Goal: Task Accomplishment & Management: Manage account settings

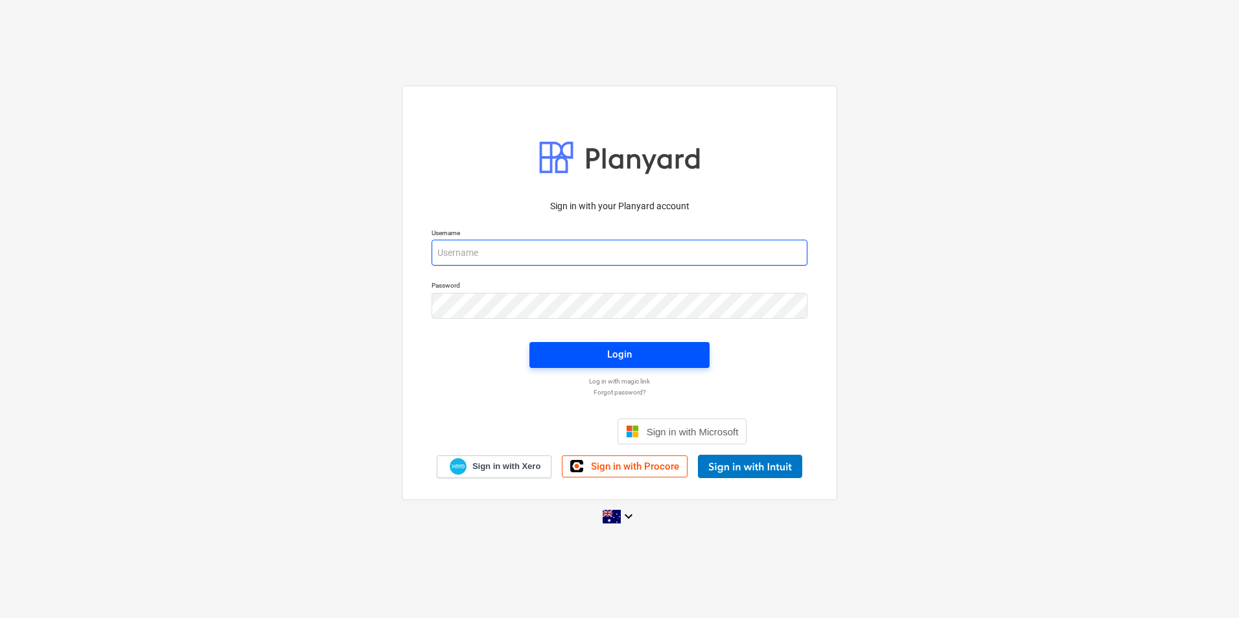
type input "jkeane@keanegroup.com.au"
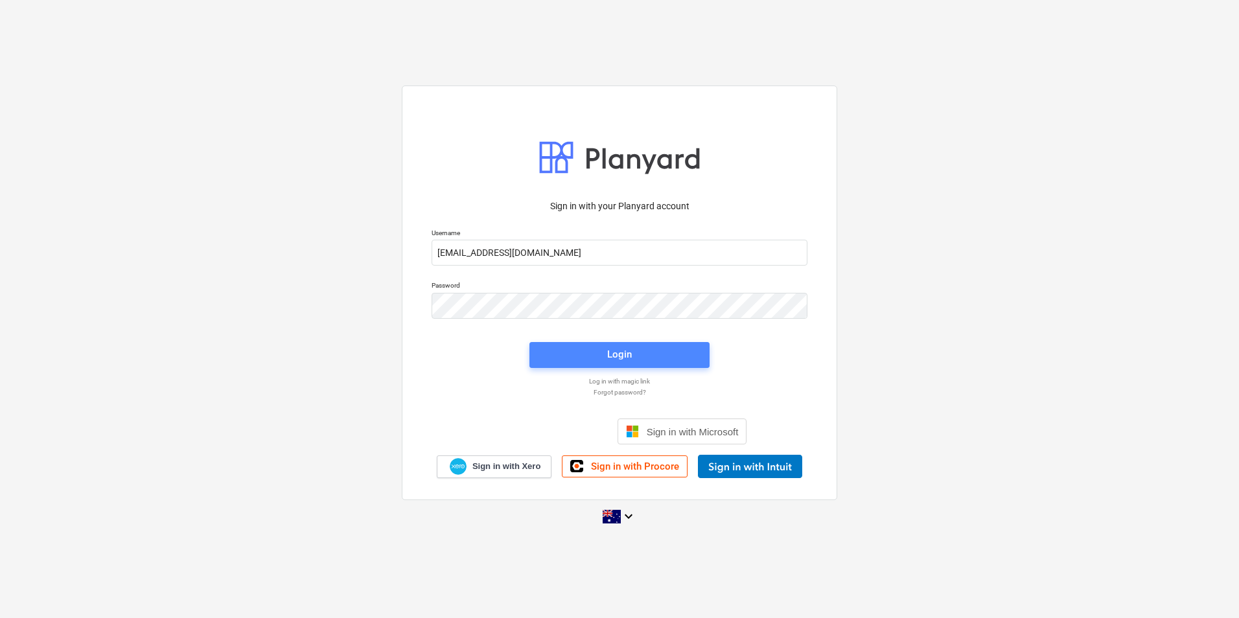
click at [622, 356] on div "Login" at bounding box center [619, 354] width 25 height 17
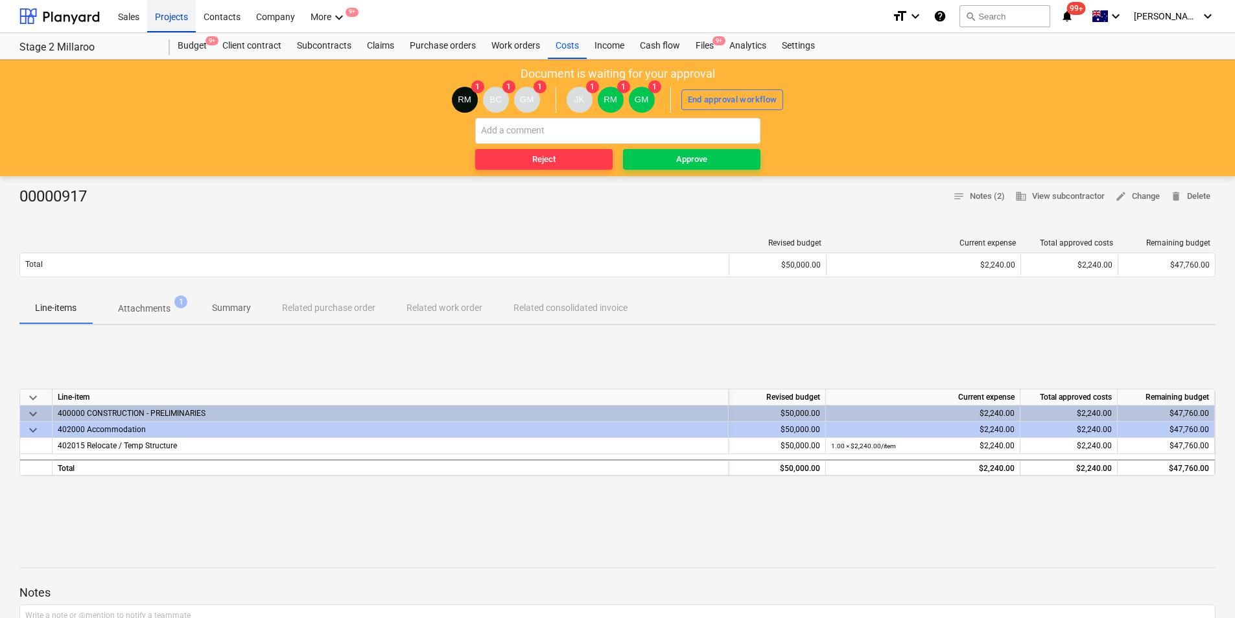
click at [160, 14] on div "Projects" at bounding box center [171, 15] width 49 height 33
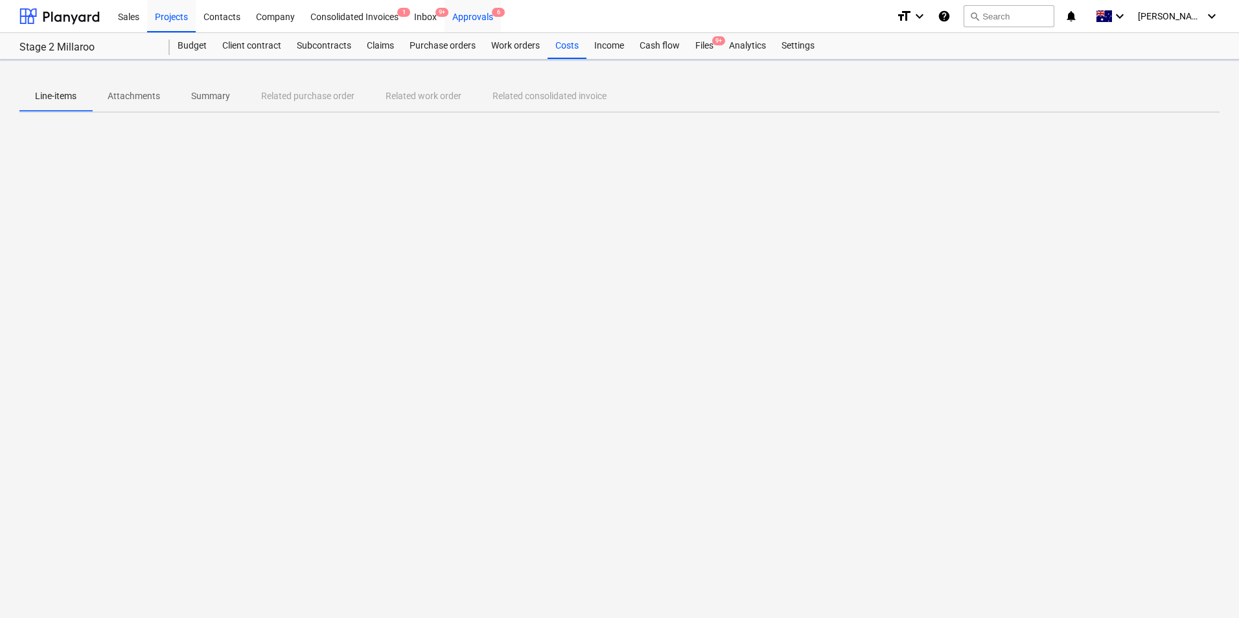
click at [484, 21] on div "Approvals 6" at bounding box center [473, 15] width 56 height 33
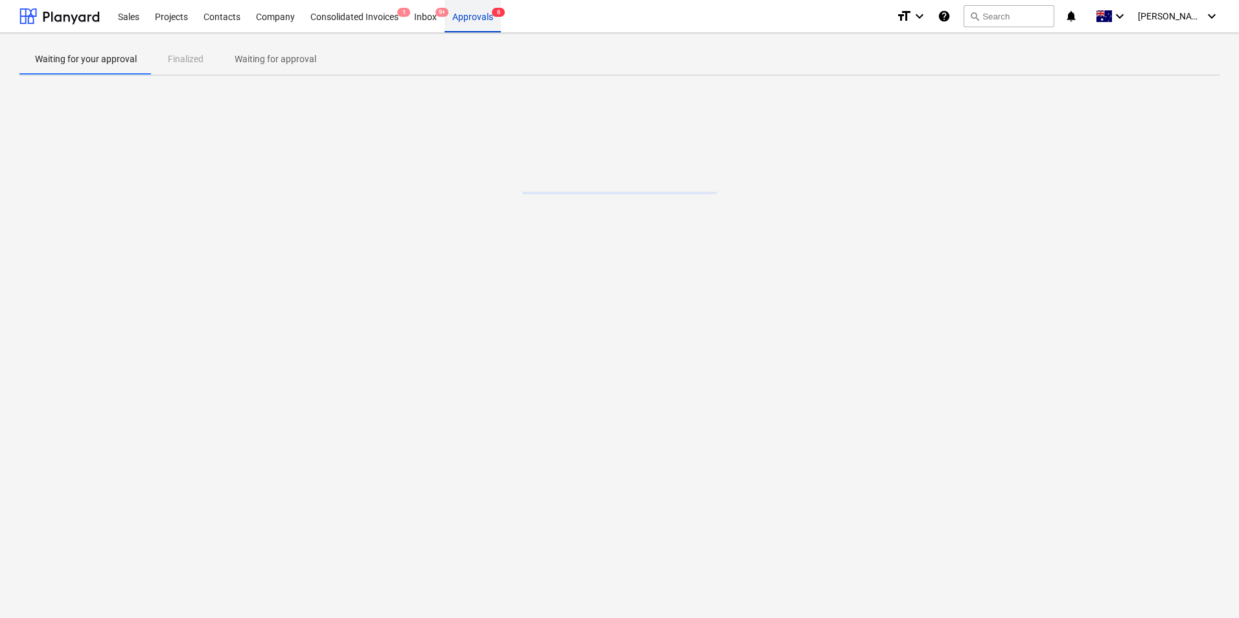
click at [485, 17] on div "Approvals 6" at bounding box center [473, 15] width 56 height 33
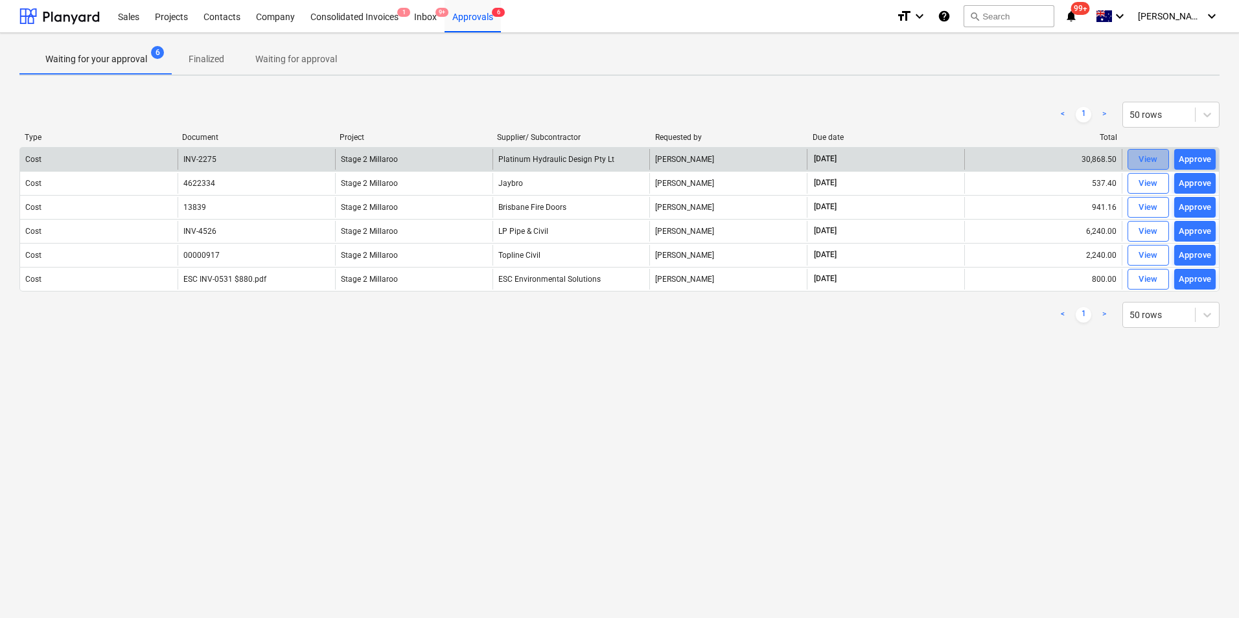
click at [1133, 158] on button "View" at bounding box center [1148, 159] width 41 height 21
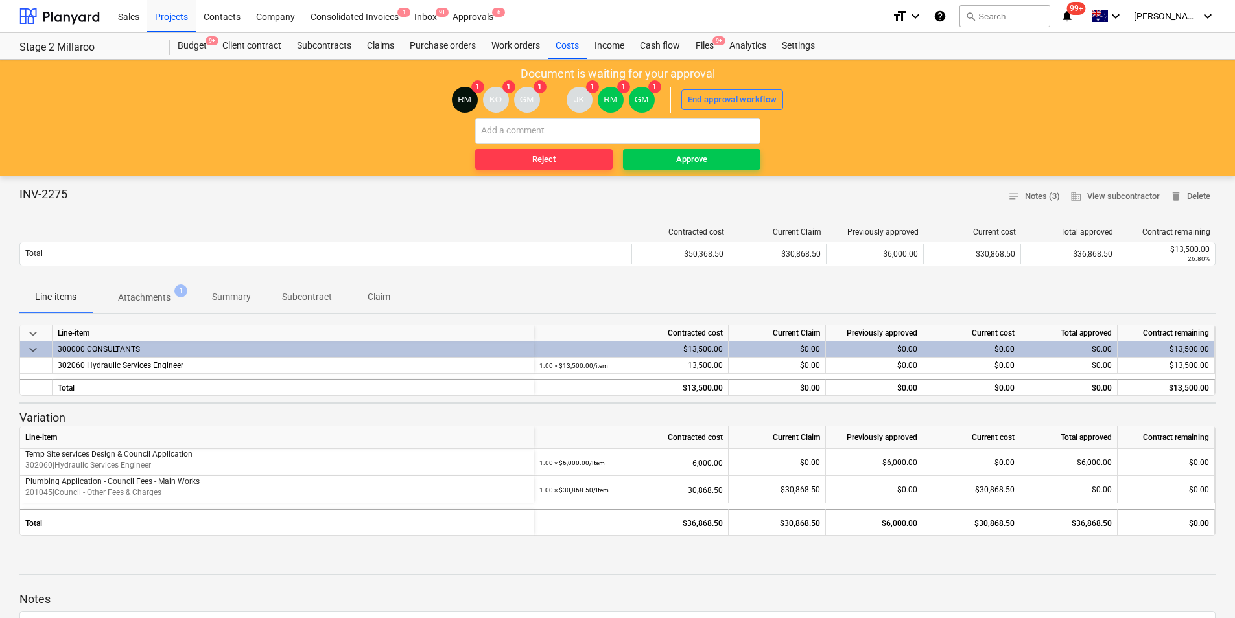
click at [168, 295] on p "Attachments" at bounding box center [144, 298] width 53 height 14
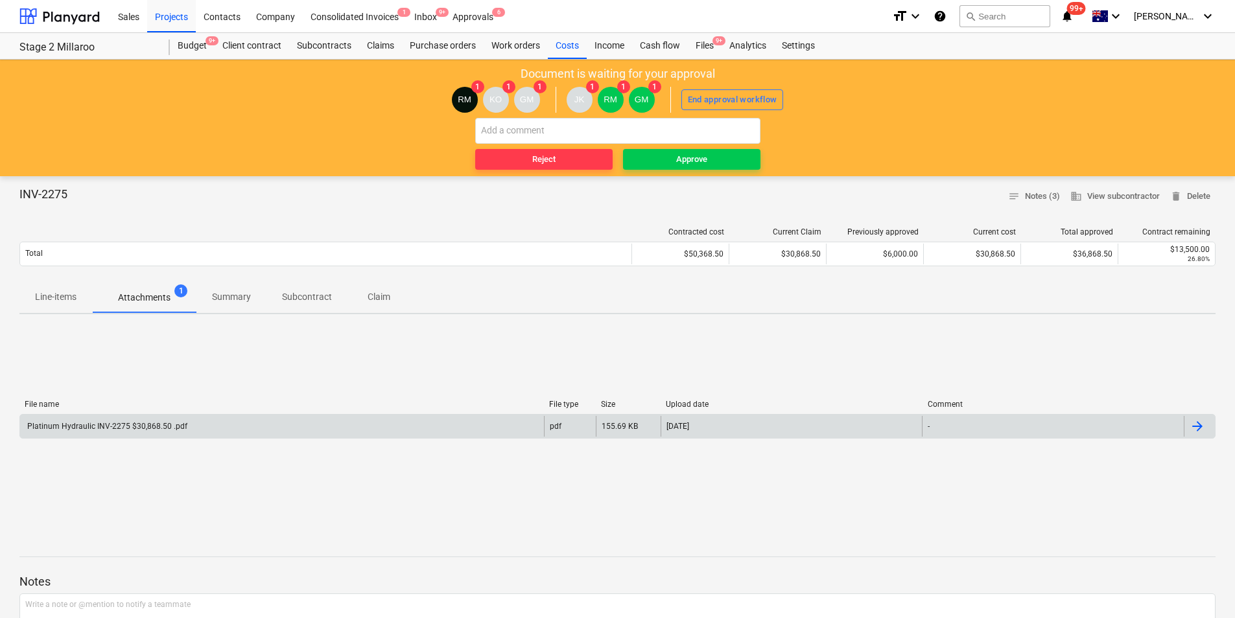
click at [132, 428] on div "Platinum Hydraulic INV-2275 $30,868.50 .pdf" at bounding box center [106, 426] width 162 height 9
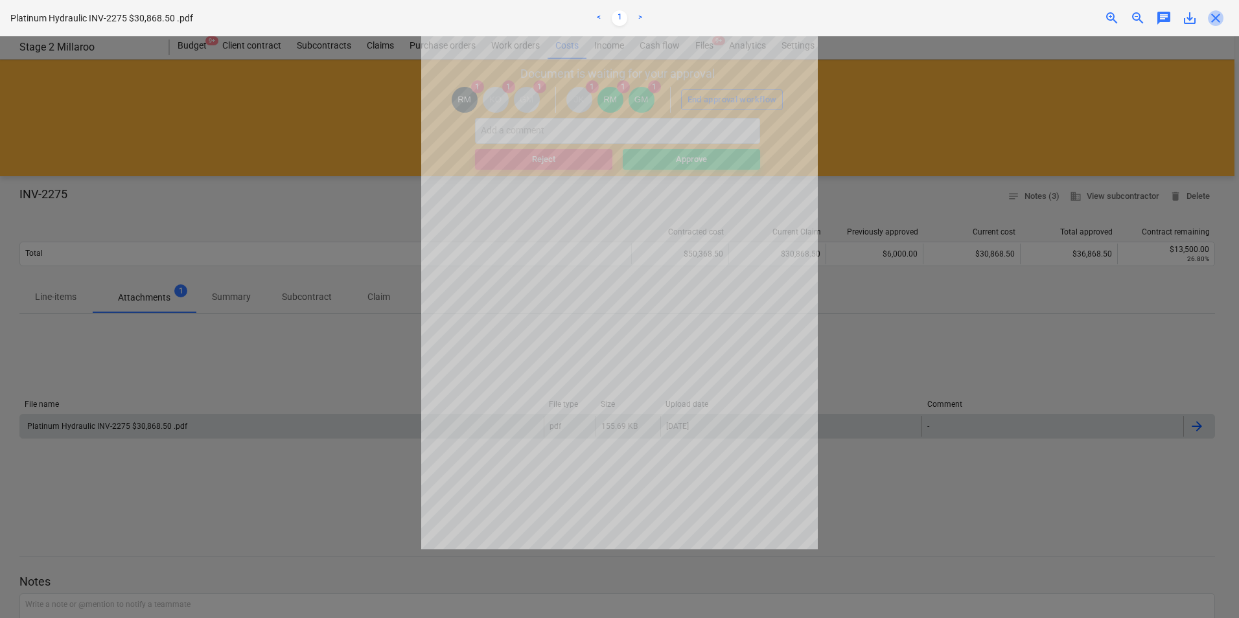
click at [1213, 22] on span "close" at bounding box center [1216, 18] width 16 height 16
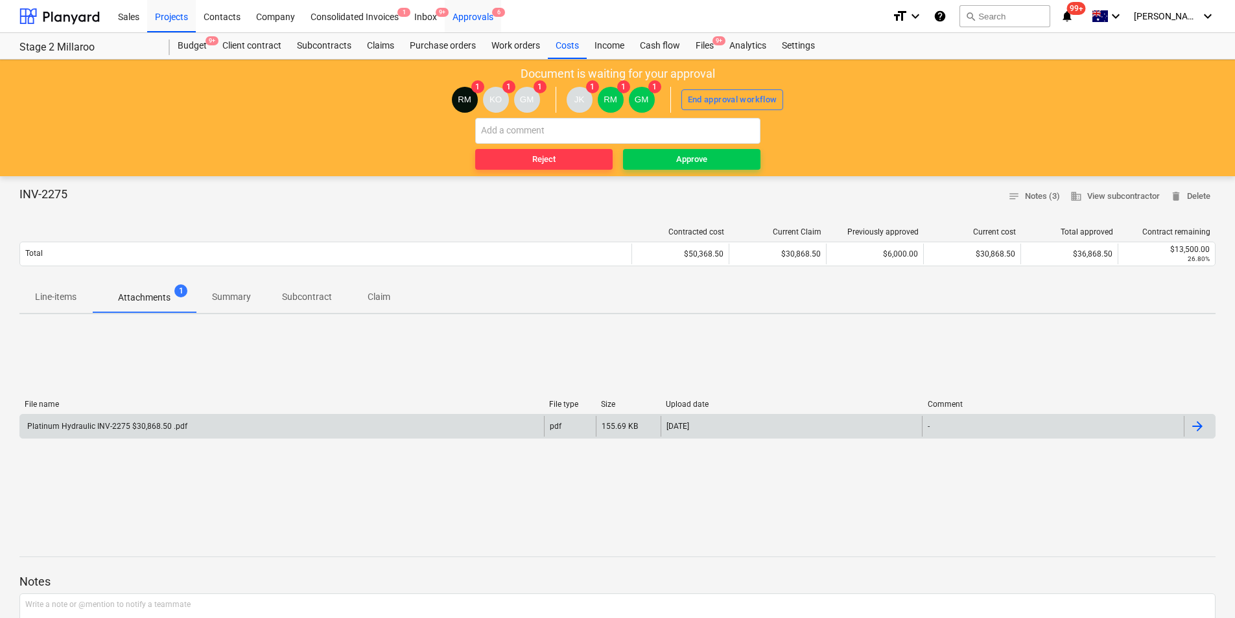
click at [483, 13] on div "Approvals 6" at bounding box center [473, 15] width 56 height 33
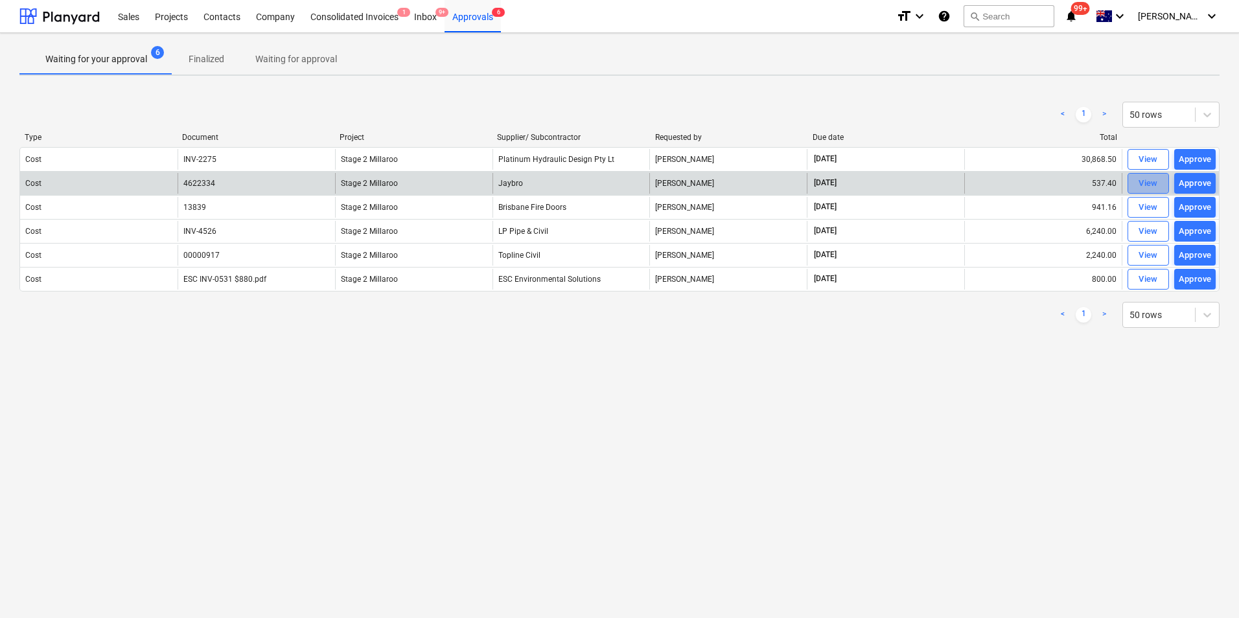
click at [1152, 184] on div "View" at bounding box center [1148, 183] width 19 height 15
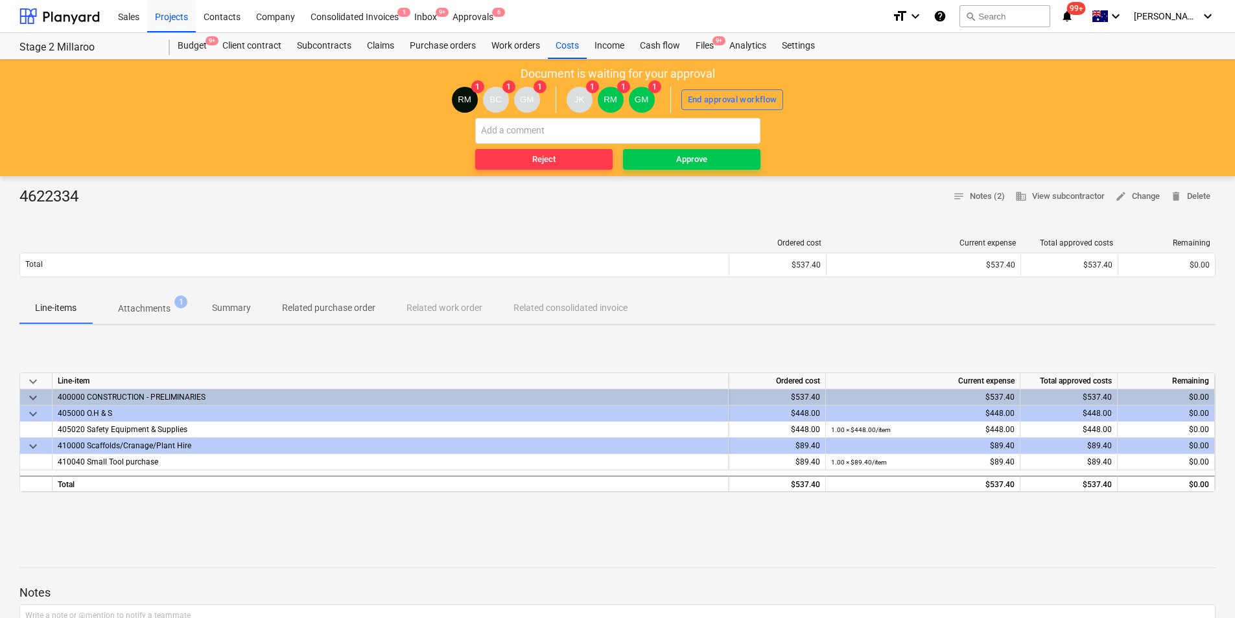
click at [167, 310] on p "Attachments" at bounding box center [144, 309] width 53 height 14
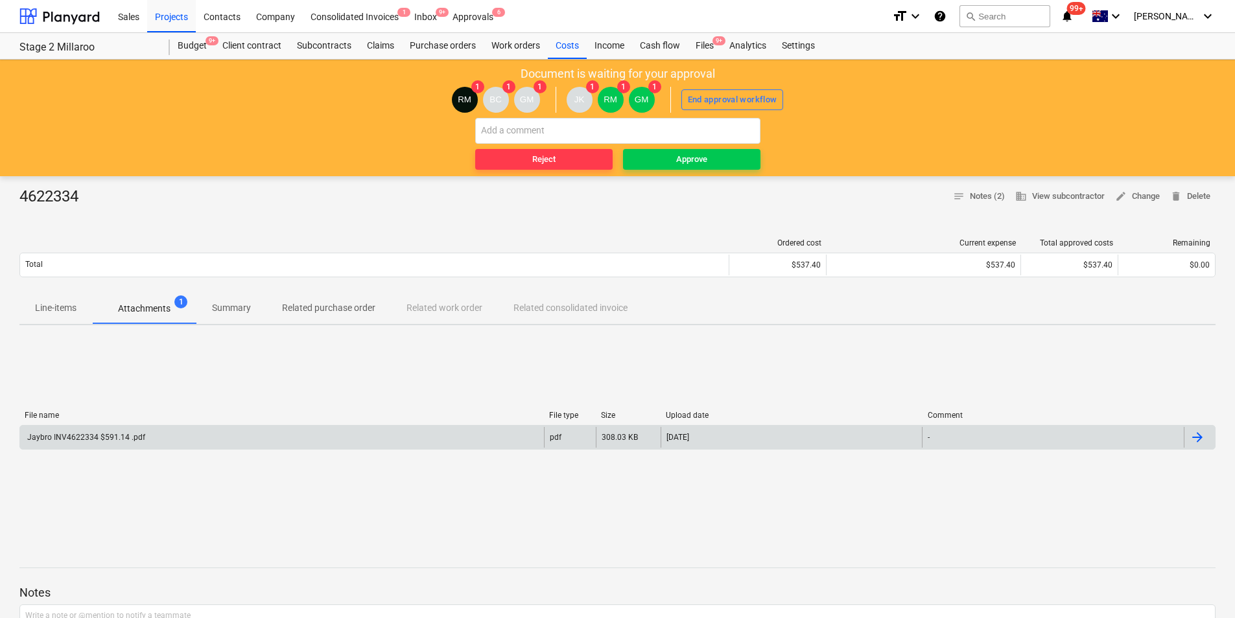
click at [89, 437] on div "Jaybro INV4622334 $591.14 .pdf" at bounding box center [85, 437] width 120 height 9
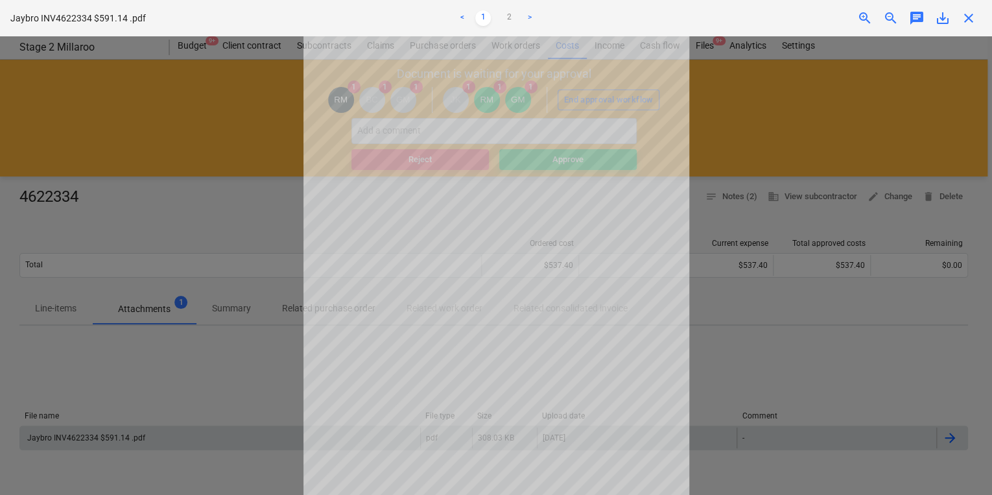
click at [529, 18] on link ">" at bounding box center [530, 18] width 16 height 16
click at [483, 14] on link "1" at bounding box center [483, 18] width 16 height 16
click at [968, 16] on span "close" at bounding box center [969, 18] width 16 height 16
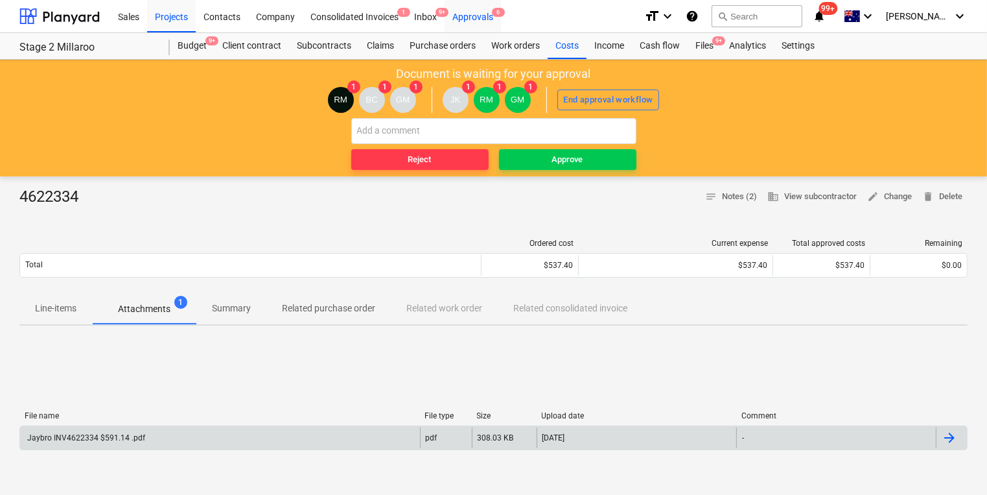
click at [476, 16] on div "Approvals 6" at bounding box center [473, 15] width 56 height 33
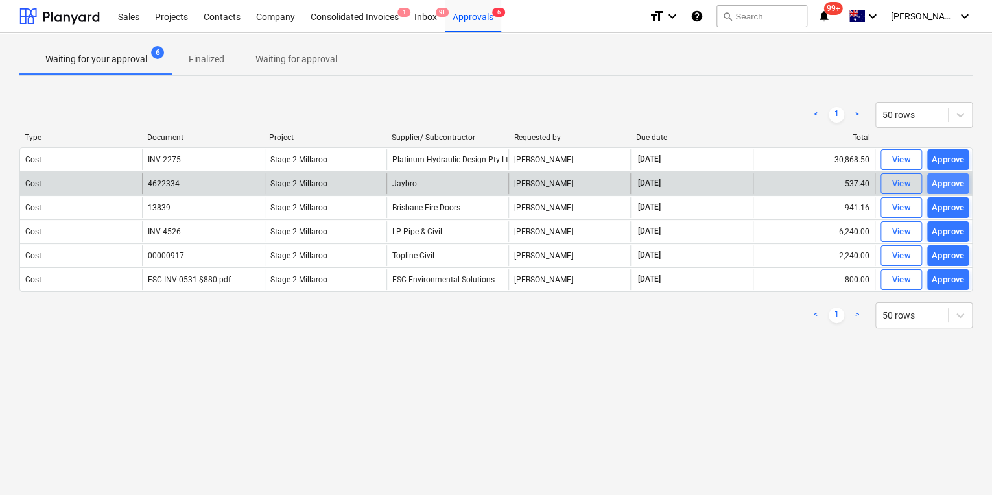
click at [950, 184] on div "Approve" at bounding box center [947, 183] width 33 height 15
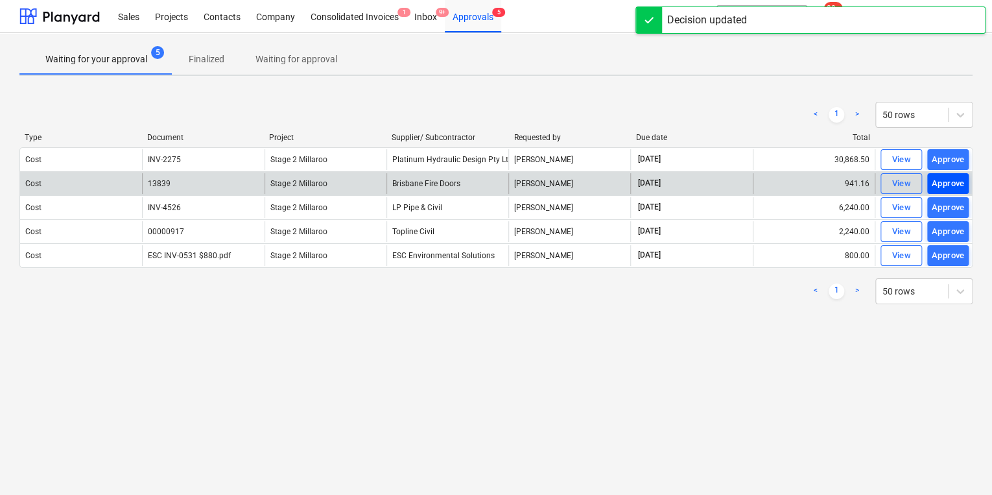
click at [944, 179] on div "Approve" at bounding box center [947, 183] width 33 height 15
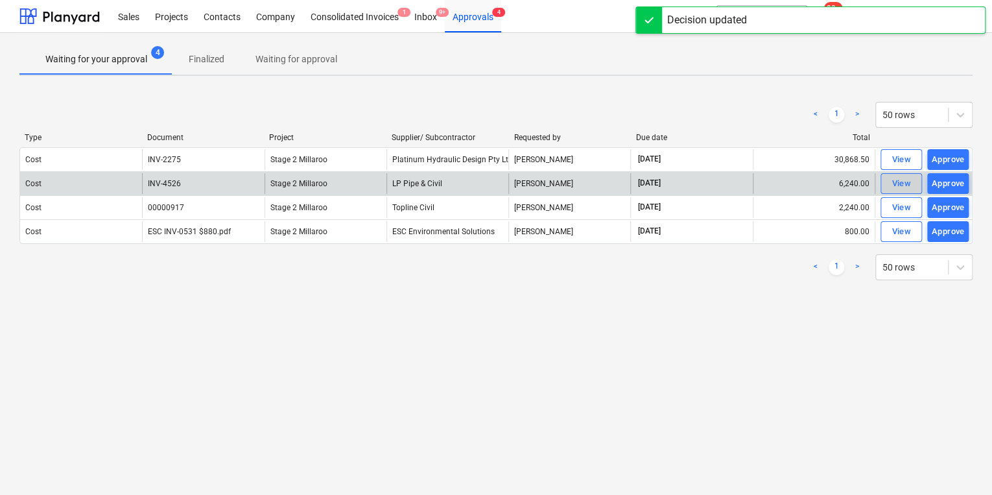
click at [899, 184] on div "View" at bounding box center [900, 183] width 19 height 15
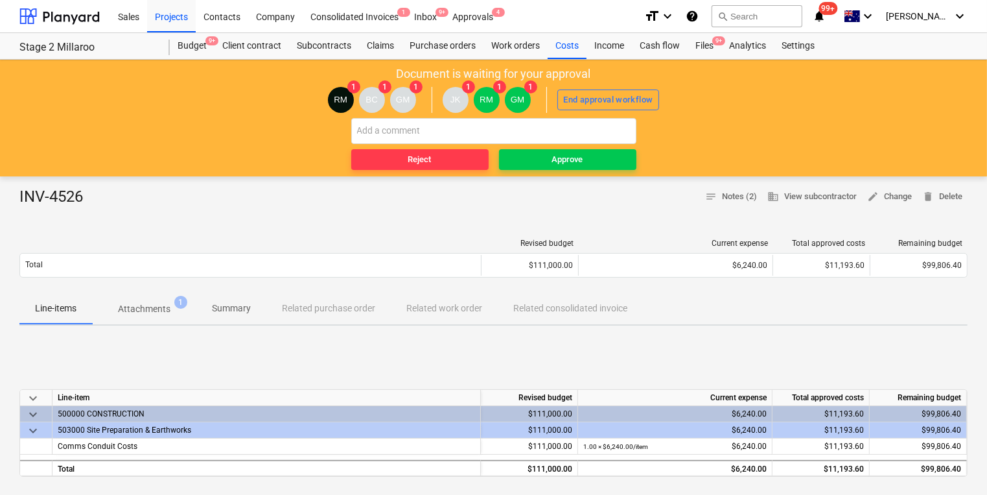
click at [146, 311] on p "Attachments" at bounding box center [144, 309] width 53 height 14
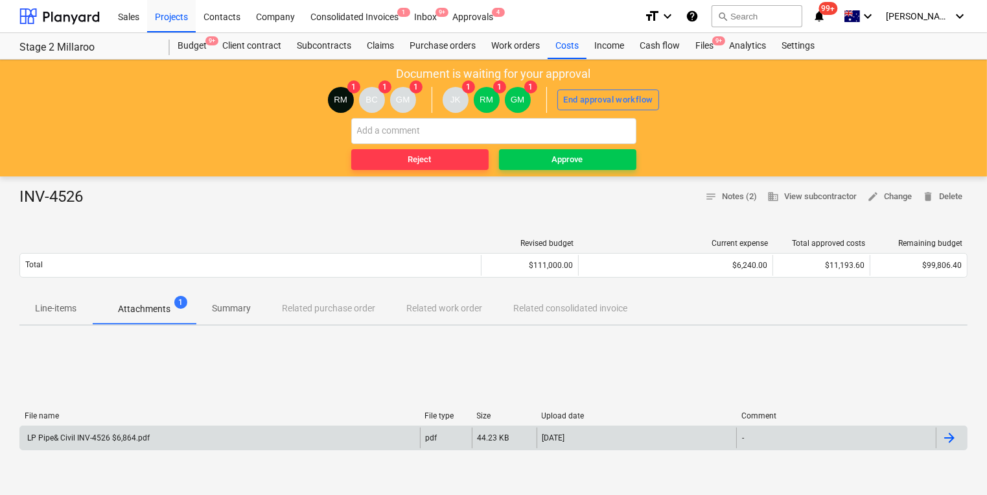
click at [101, 434] on div "LP Pipe& Civil INV-4526 $6,864.pdf" at bounding box center [87, 437] width 124 height 9
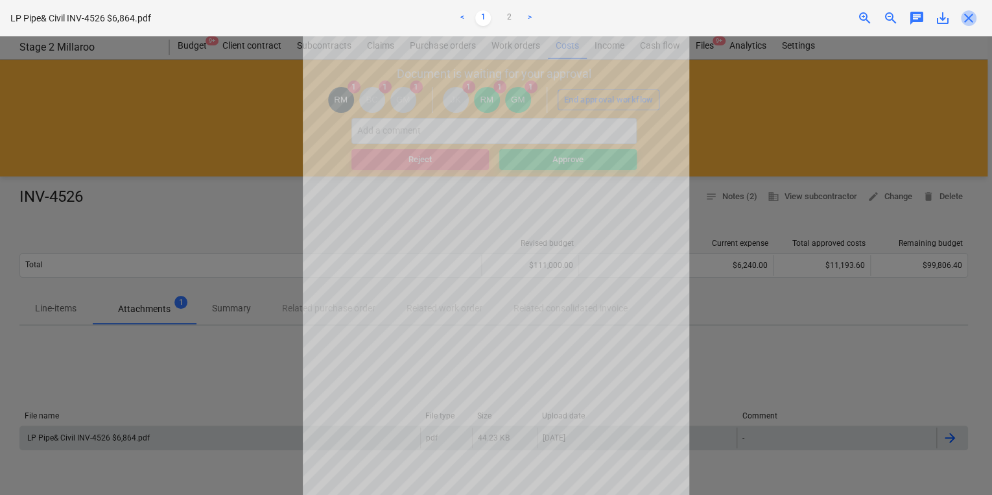
click at [974, 21] on span "close" at bounding box center [969, 18] width 16 height 16
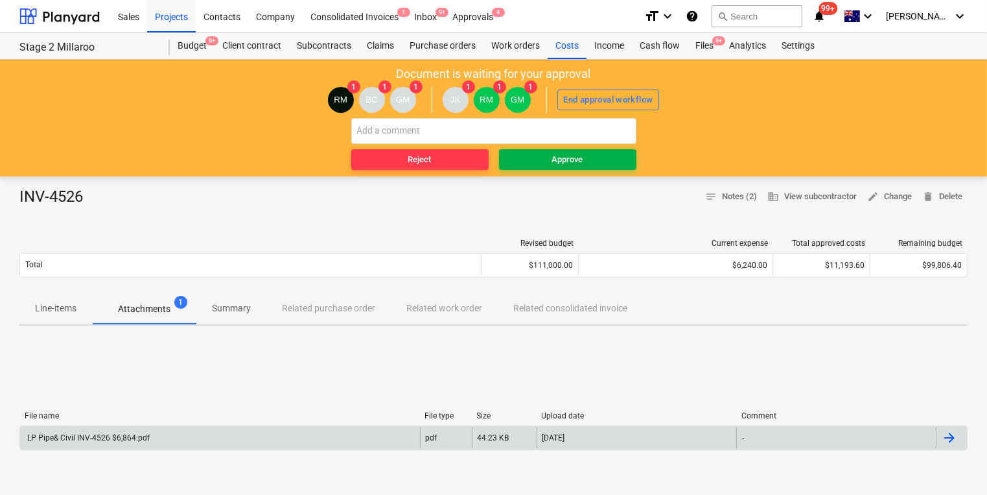
click at [592, 163] on span "Approve" at bounding box center [567, 159] width 127 height 15
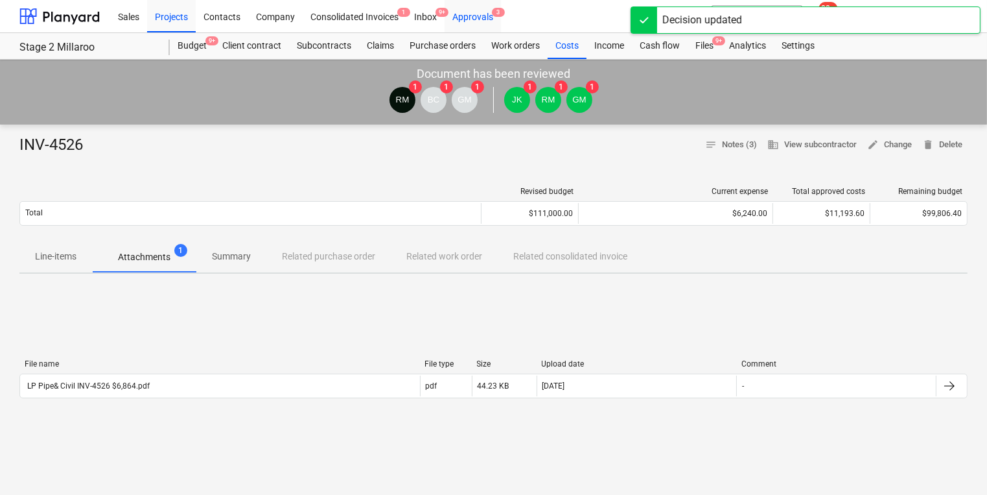
click at [479, 13] on div "Approvals 3" at bounding box center [473, 15] width 56 height 33
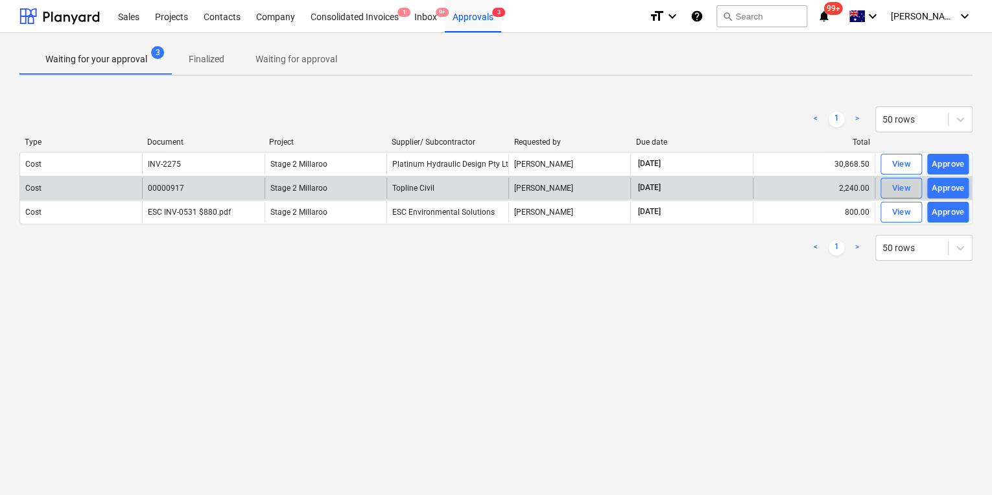
click at [899, 189] on div "View" at bounding box center [900, 188] width 19 height 15
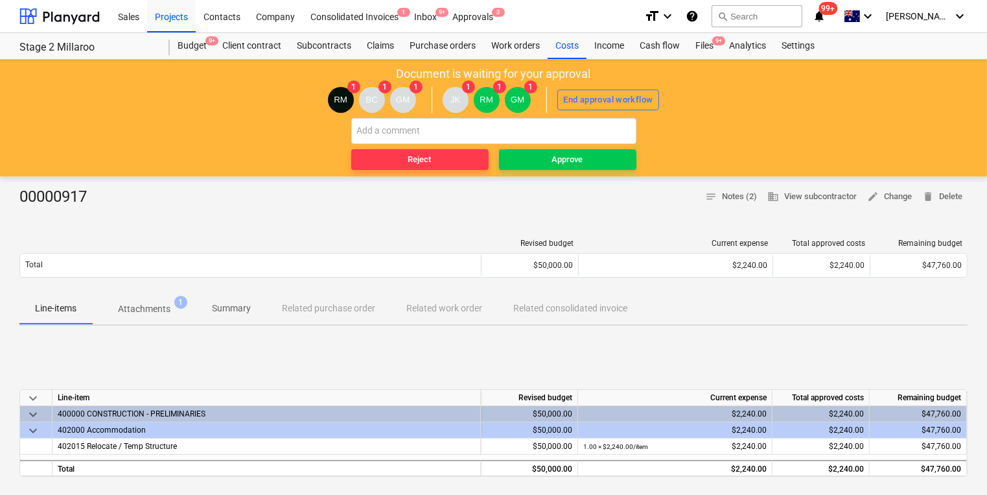
click at [150, 311] on p "Attachments" at bounding box center [144, 309] width 53 height 14
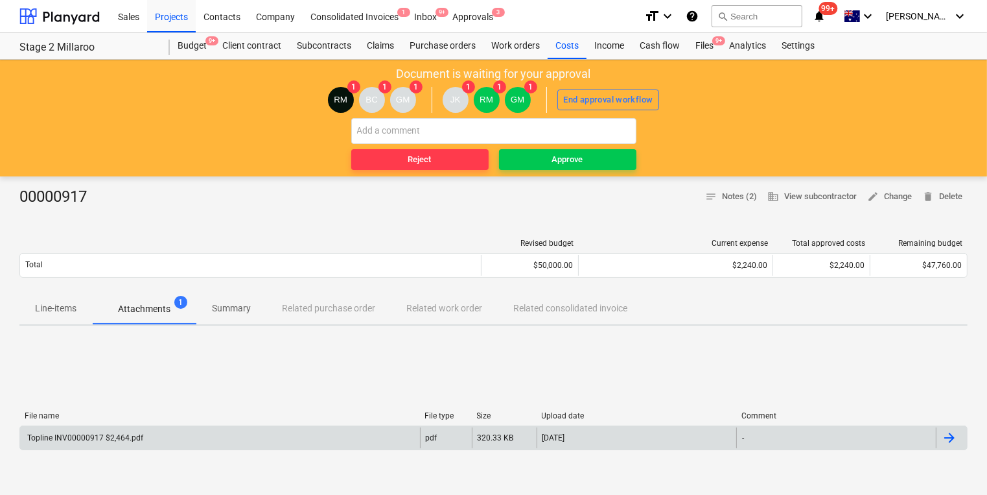
click at [78, 433] on div "Topline INV00000917 $2,464.pdf" at bounding box center [84, 437] width 118 height 9
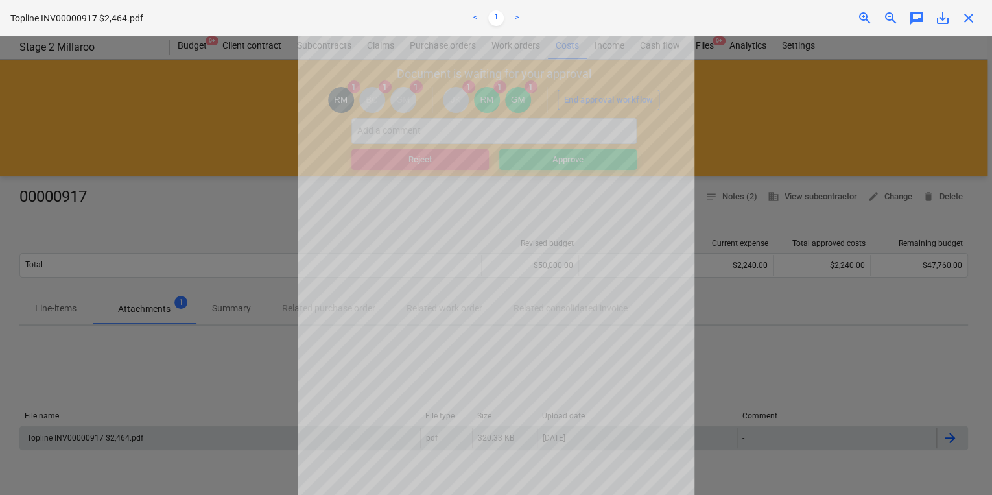
scroll to position [57, 0]
click at [516, 14] on link ">" at bounding box center [517, 18] width 16 height 16
click at [977, 12] on div "close" at bounding box center [968, 18] width 26 height 16
click at [961, 14] on span "close" at bounding box center [969, 18] width 16 height 16
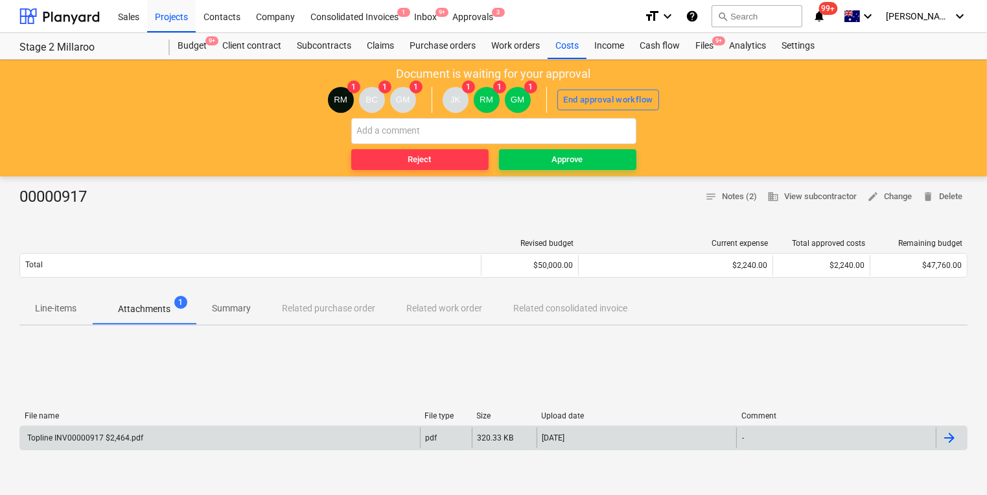
click at [577, 170] on div "Document is waiting for your approval RM [DATE] 1 GM 1 JK 1 RM 1 GM 1 End appro…" at bounding box center [493, 118] width 987 height 117
click at [574, 156] on div "Approve" at bounding box center [567, 159] width 31 height 15
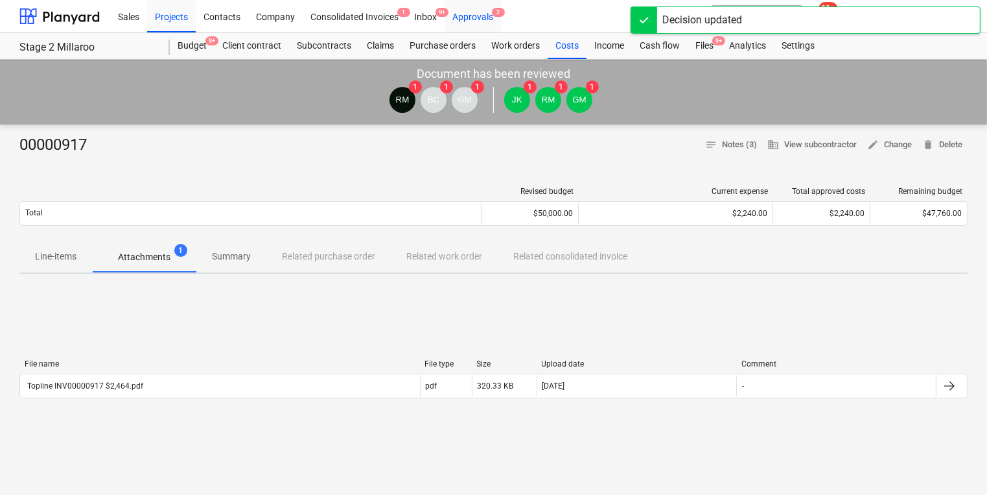
click at [476, 22] on div "Approvals 2" at bounding box center [473, 15] width 56 height 33
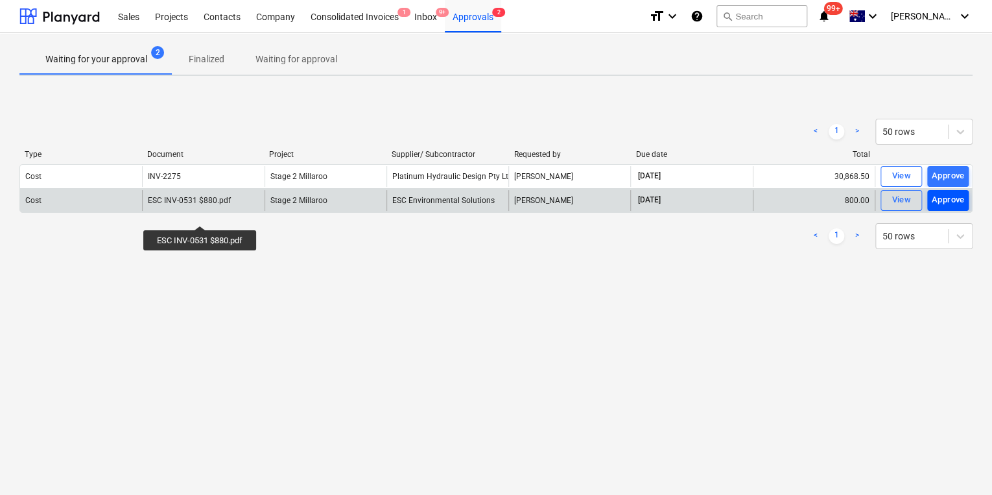
click at [941, 197] on div "Approve" at bounding box center [947, 200] width 33 height 15
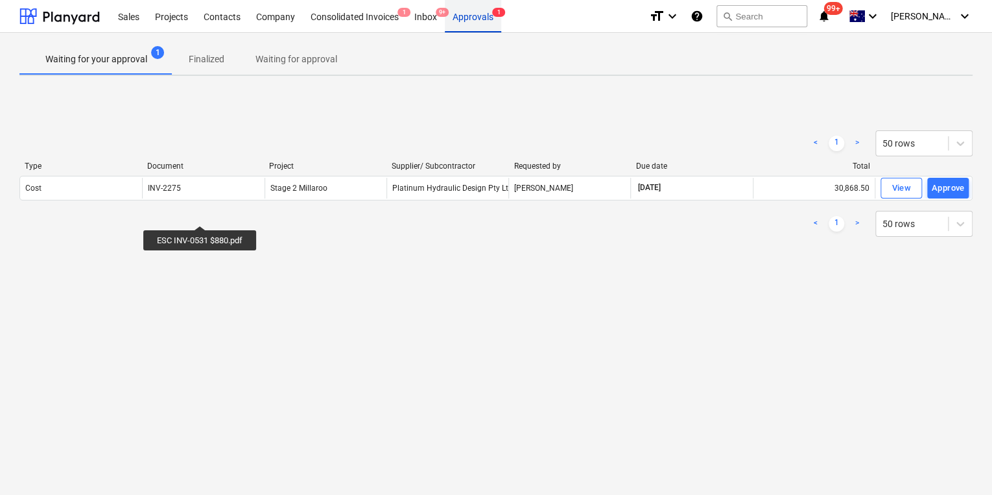
click at [491, 16] on div "Approvals 1" at bounding box center [473, 15] width 56 height 33
click at [305, 231] on div "< 1 > 50 rows" at bounding box center [495, 224] width 953 height 26
